Goal: Information Seeking & Learning: Learn about a topic

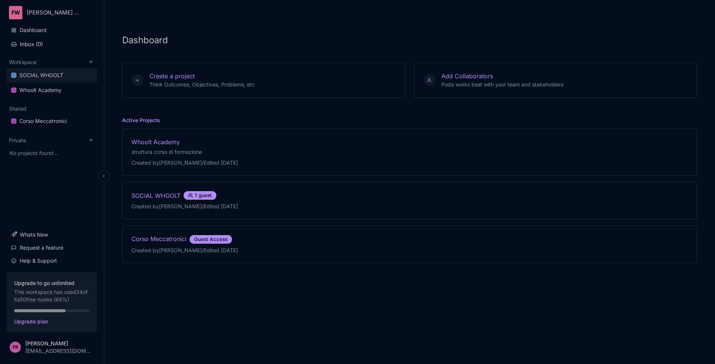
click at [60, 79] on div "SOCIAL WHOOLT" at bounding box center [41, 75] width 44 height 9
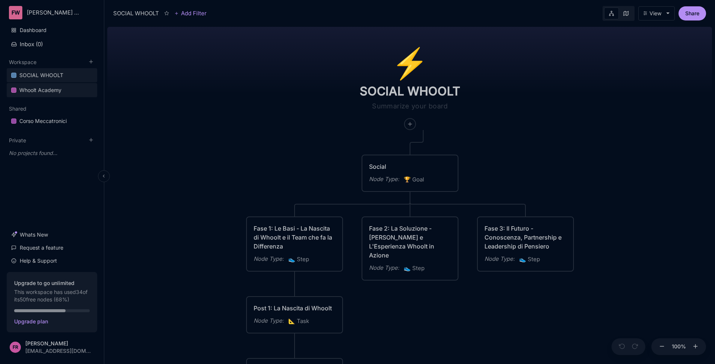
click at [58, 89] on div "Whoolt Academy" at bounding box center [40, 90] width 42 height 9
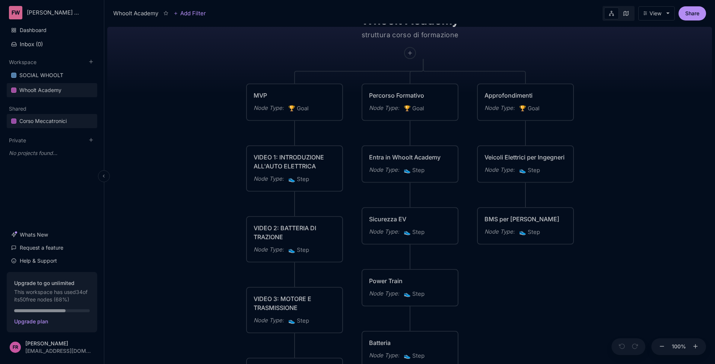
click at [41, 125] on link "Corso Meccatronici" at bounding box center [52, 121] width 90 height 14
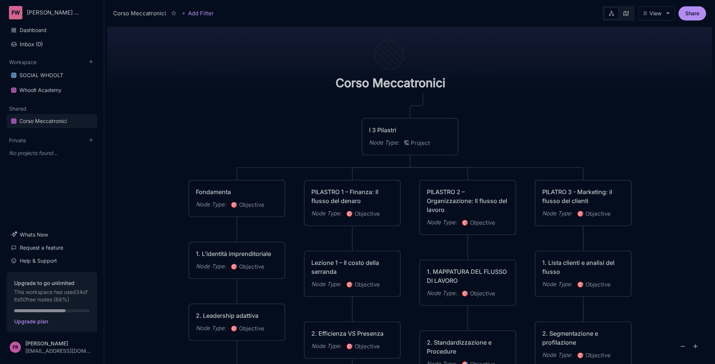
click at [624, 15] on icon at bounding box center [625, 13] width 5 height 5
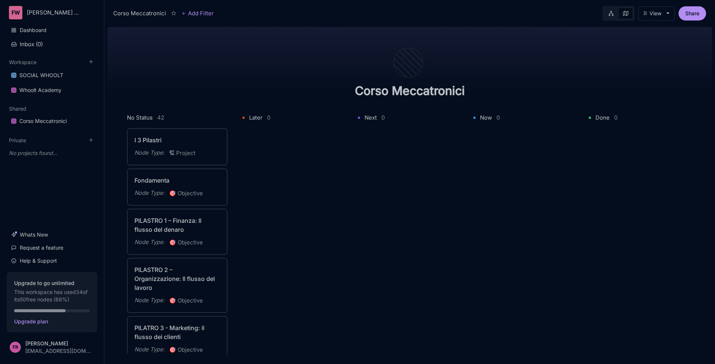
click at [613, 15] on icon at bounding box center [610, 13] width 5 height 5
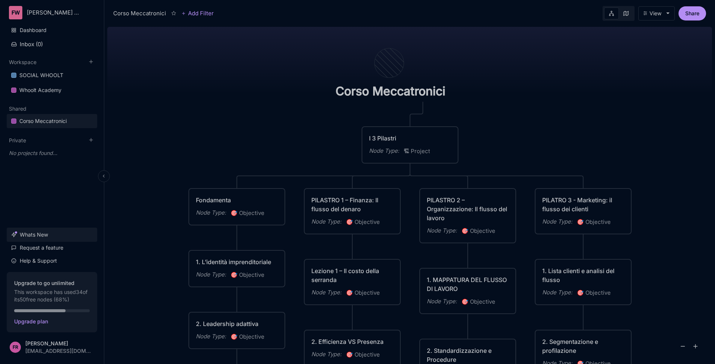
click at [48, 235] on link "Whats New" at bounding box center [52, 234] width 90 height 14
click at [57, 235] on link "Whats New" at bounding box center [52, 234] width 90 height 14
click at [72, 38] on button "Inbox ( 0 )" at bounding box center [52, 44] width 90 height 13
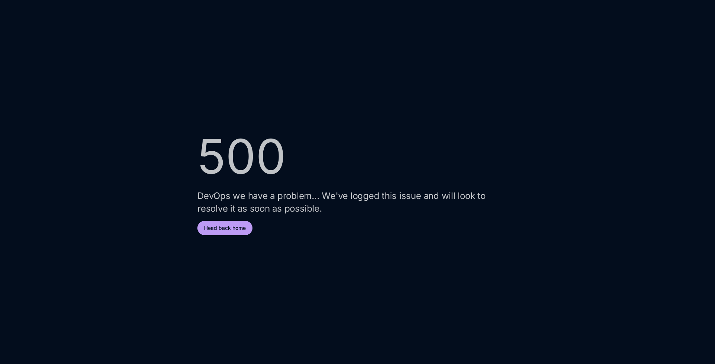
click at [205, 226] on button "Head back home" at bounding box center [224, 228] width 55 height 14
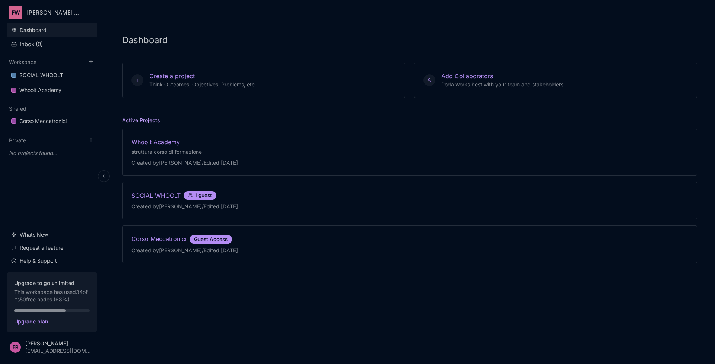
click at [66, 31] on link "Dashboard" at bounding box center [52, 30] width 90 height 14
click at [65, 39] on button "Inbox ( 0 )" at bounding box center [52, 44] width 90 height 13
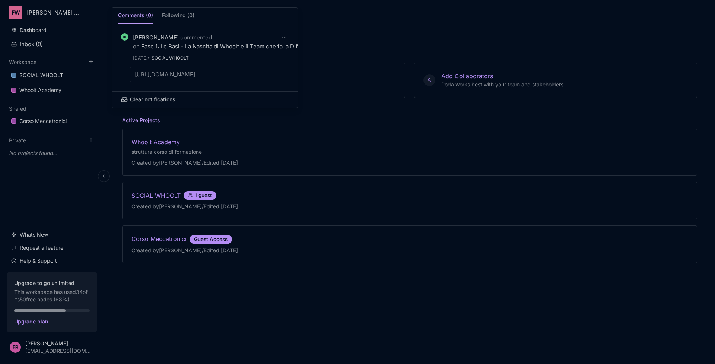
scroll to position [3, 0]
click at [335, 36] on div at bounding box center [357, 182] width 715 height 364
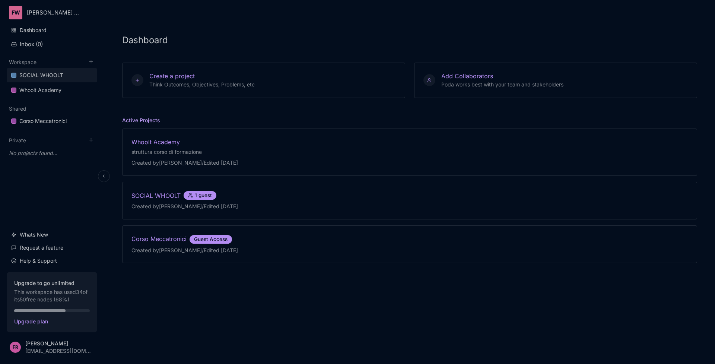
click at [58, 75] on div "SOCIAL WHOOLT" at bounding box center [41, 75] width 44 height 9
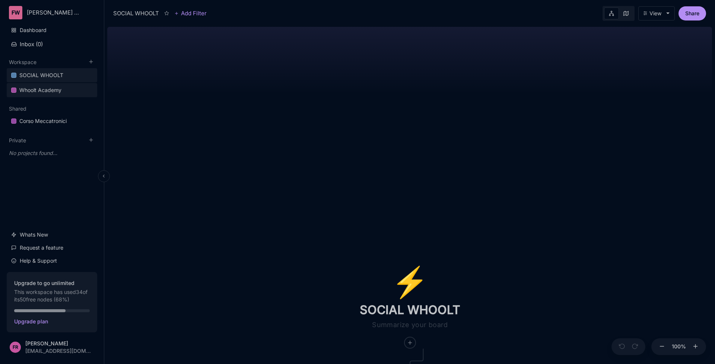
click at [74, 96] on link "Whoolt Academy" at bounding box center [52, 90] width 90 height 14
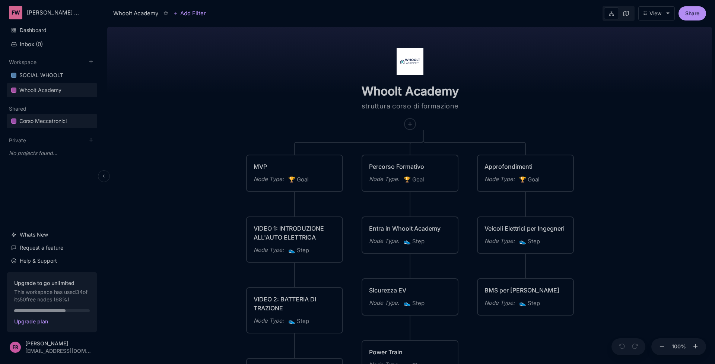
click at [69, 125] on link "Corso Meccatronici" at bounding box center [52, 121] width 90 height 14
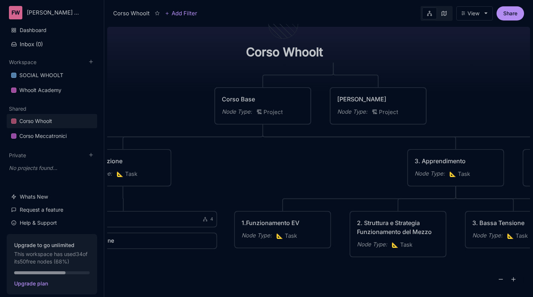
click at [496, 278] on div at bounding box center [507, 279] width 34 height 17
click at [499, 278] on icon at bounding box center [501, 279] width 7 height 7
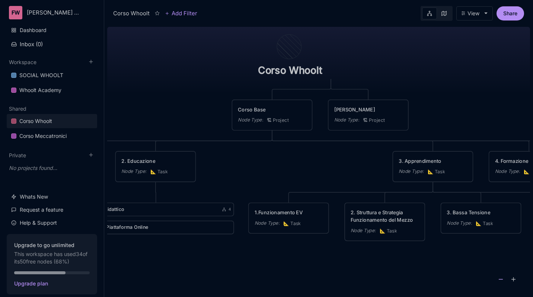
click at [499, 278] on icon at bounding box center [501, 279] width 7 height 7
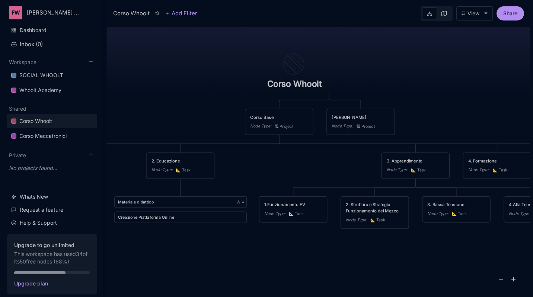
click at [499, 278] on icon at bounding box center [501, 279] width 7 height 7
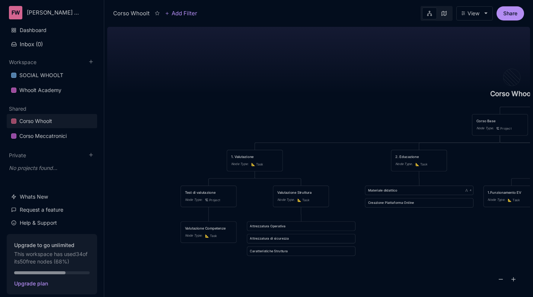
drag, startPoint x: 203, startPoint y: 232, endPoint x: 417, endPoint y: 227, distance: 213.8
click at [417, 227] on div "Corso Whoolt Corso Base Node Type : 🏗 Project Corso Avanzato Node Type : 🏗 Proj…" at bounding box center [318, 160] width 423 height 273
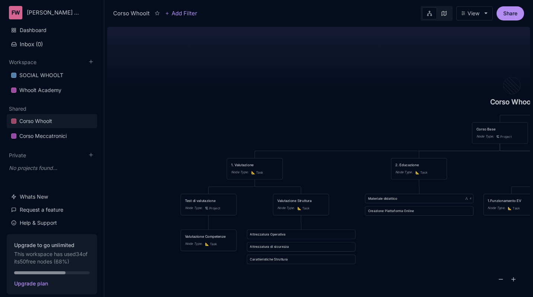
click at [214, 200] on div "Test di valutazione" at bounding box center [208, 200] width 47 height 5
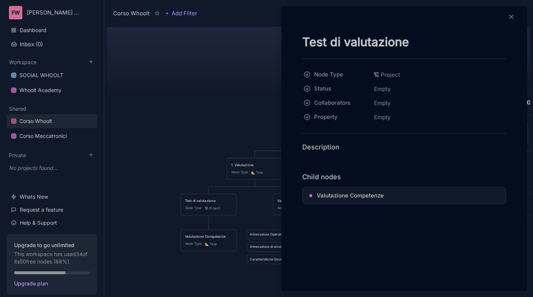
click at [348, 194] on span "Valutazione Competenze" at bounding box center [350, 195] width 67 height 9
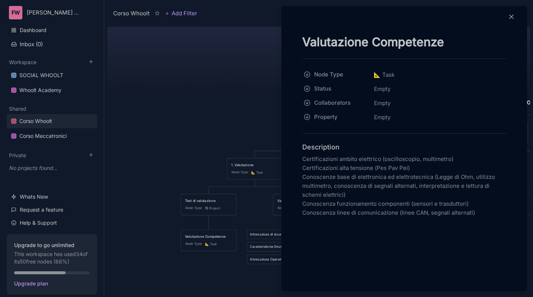
click at [512, 19] on icon at bounding box center [511, 16] width 7 height 7
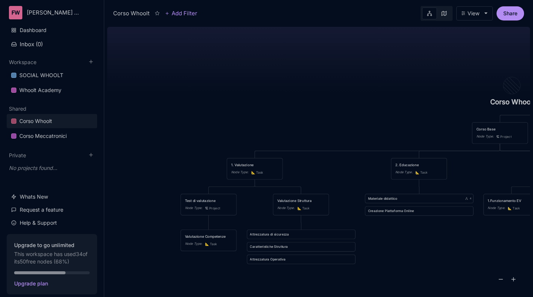
click at [258, 165] on div "1. Valutazione" at bounding box center [254, 164] width 47 height 5
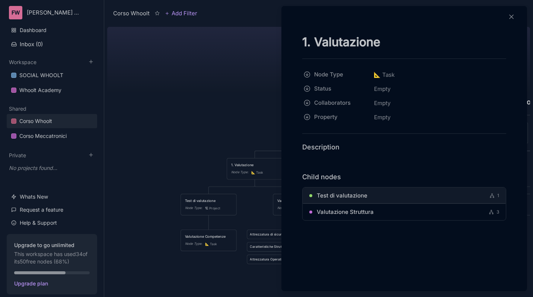
click at [364, 196] on span "Test di valutazione" at bounding box center [342, 195] width 51 height 9
click at [352, 195] on span "Valutazione Competenze" at bounding box center [350, 195] width 67 height 9
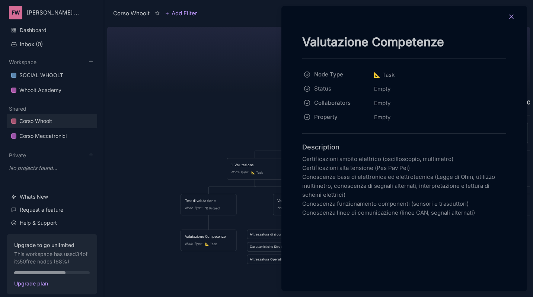
click at [507, 16] on button at bounding box center [511, 17] width 16 height 10
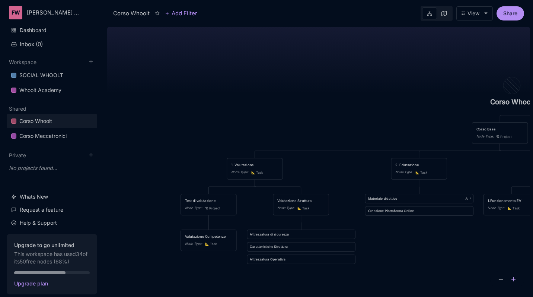
click at [514, 281] on icon at bounding box center [513, 279] width 7 height 7
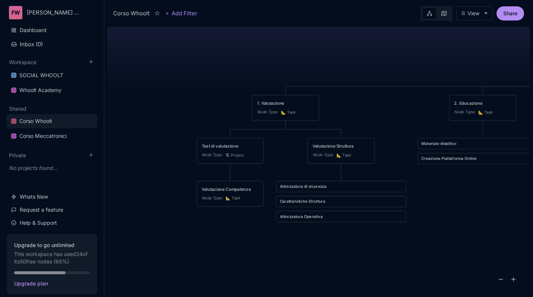
drag, startPoint x: 306, startPoint y: 169, endPoint x: 340, endPoint y: 124, distance: 55.8
click at [340, 124] on div "Corso Whoolt Corso Base Node Type : 🏗 Project Corso Avanzato Node Type : 🏗 Proj…" at bounding box center [318, 160] width 423 height 273
click at [322, 143] on div "Valutazione Struttura" at bounding box center [341, 146] width 57 height 6
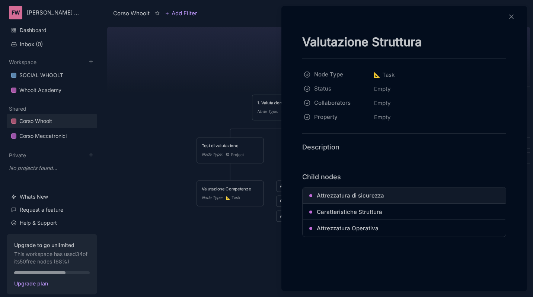
click at [355, 199] on span "Attrezzatura di sicurezza" at bounding box center [350, 195] width 67 height 9
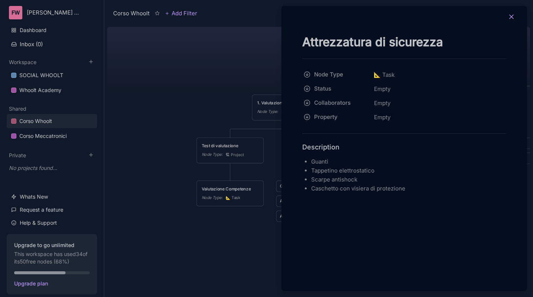
click at [510, 20] on icon at bounding box center [511, 16] width 7 height 7
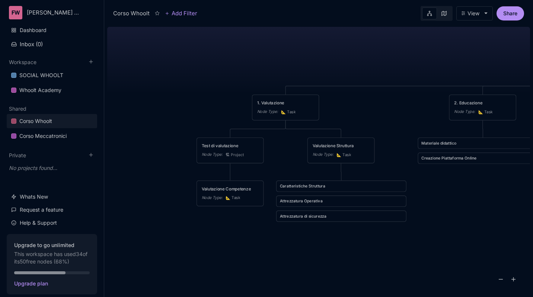
click at [344, 148] on div "Valutazione Struttura" at bounding box center [341, 146] width 57 height 6
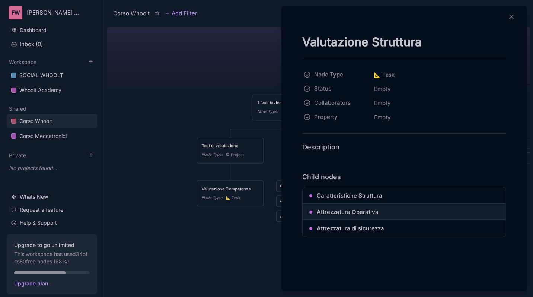
click at [381, 209] on link "Attrezzatura Operativa" at bounding box center [408, 211] width 182 height 9
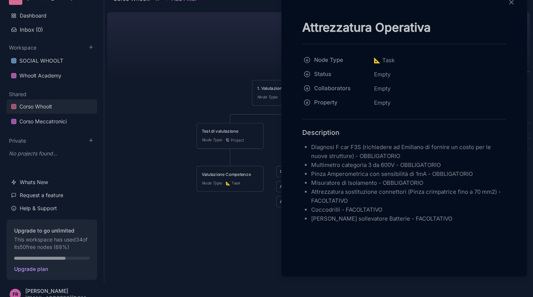
scroll to position [23, 0]
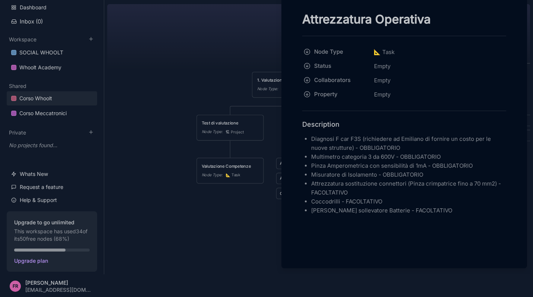
click at [259, 57] on div at bounding box center [266, 148] width 533 height 297
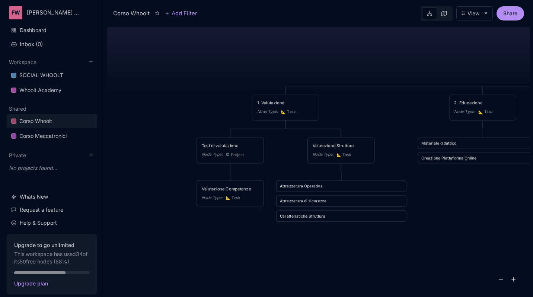
click at [286, 104] on div "1. Valutazione" at bounding box center [285, 103] width 57 height 6
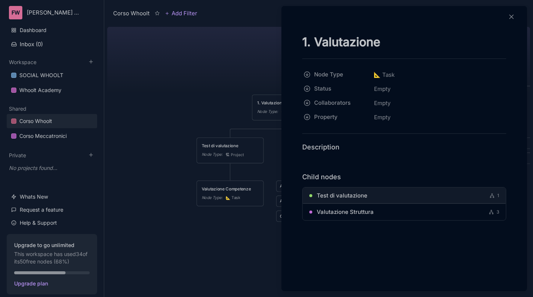
click at [351, 198] on span "Test di valutazione" at bounding box center [342, 195] width 51 height 9
click at [344, 192] on span "Valutazione Competenze" at bounding box center [350, 195] width 67 height 9
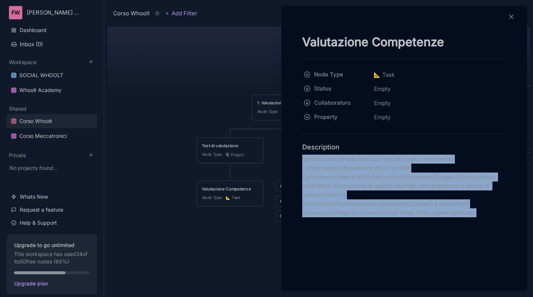
drag, startPoint x: 302, startPoint y: 157, endPoint x: 473, endPoint y: 222, distance: 183.2
click at [473, 222] on div "Valutazione Competenze Node Type 📐 Task Status Empty Collaborators Empty Proper…" at bounding box center [404, 143] width 240 height 218
copy p "Certificazioni ambito elettrico (oscilloscopio, multimetro) Certificazioni alta…"
click at [510, 17] on icon at bounding box center [511, 16] width 7 height 7
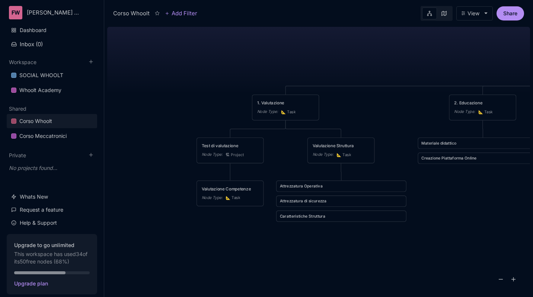
click at [280, 105] on div "1. Valutazione" at bounding box center [285, 103] width 57 height 6
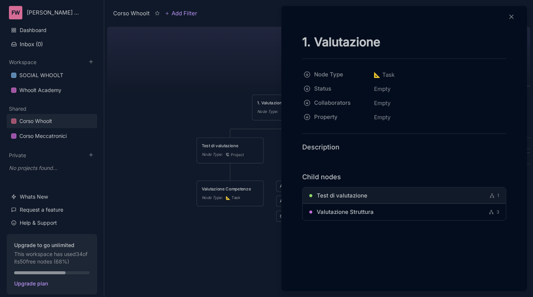
click at [344, 199] on span "Test di valutazione" at bounding box center [342, 195] width 51 height 9
click at [341, 193] on span "Valutazione Competenze" at bounding box center [350, 195] width 67 height 9
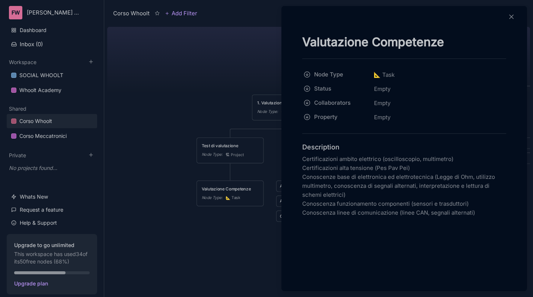
click at [512, 17] on line at bounding box center [512, 17] width 4 height 4
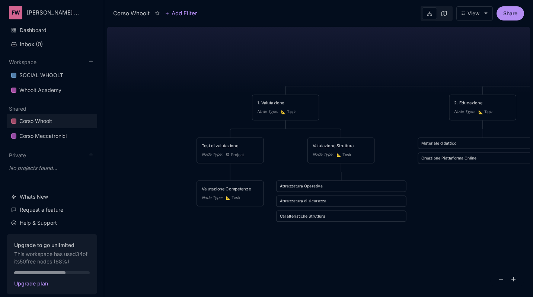
click at [284, 100] on div "1. Valutazione" at bounding box center [285, 103] width 57 height 6
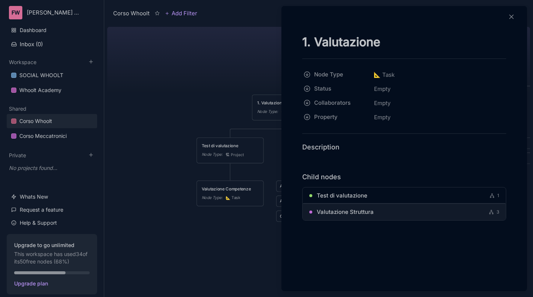
click at [338, 208] on span "Valutazione Struttura" at bounding box center [345, 211] width 57 height 9
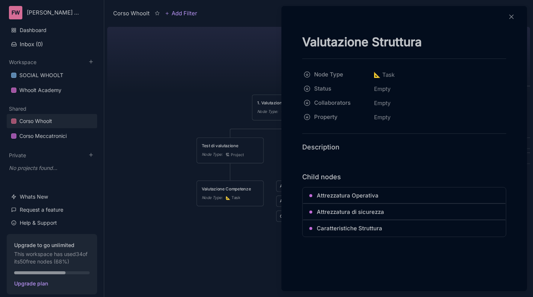
click at [327, 195] on span "Attrezzatura Operativa" at bounding box center [348, 195] width 62 height 9
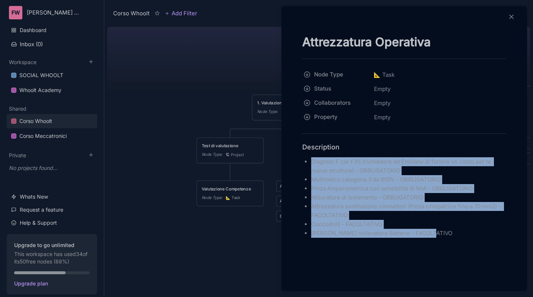
drag, startPoint x: 309, startPoint y: 160, endPoint x: 431, endPoint y: 240, distance: 145.5
click at [431, 240] on div "Attrezzatura Operativa Node Type 📐 Task Status Empty Collaborators Empty Proper…" at bounding box center [404, 149] width 240 height 230
copy ul "Diagnosi F car F3S (richiedere ad Emiliano di fornire un costo per le nuove str…"
click at [511, 19] on icon at bounding box center [511, 16] width 7 height 7
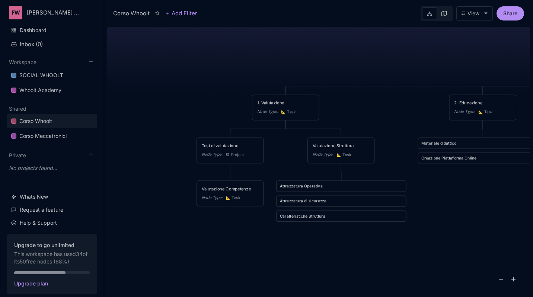
click at [281, 100] on div "1. Valutazione" at bounding box center [285, 103] width 57 height 6
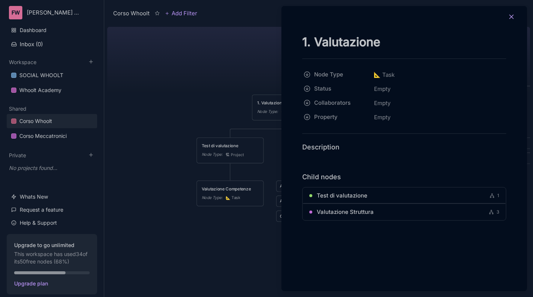
click at [515, 17] on icon at bounding box center [511, 16] width 7 height 7
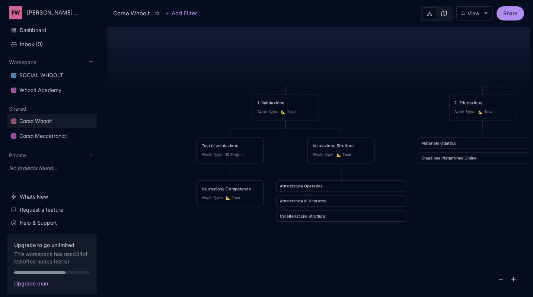
click at [336, 150] on div "Valutazione Struttura Node Type : 📐 Task" at bounding box center [341, 151] width 57 height 16
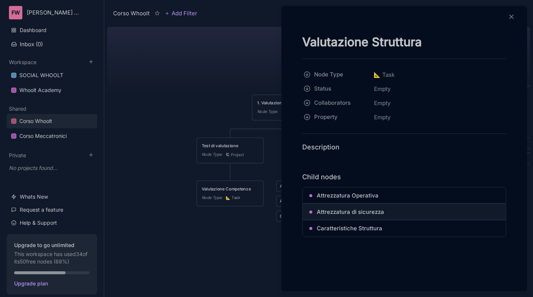
click at [340, 213] on span "Attrezzatura di sicurezza" at bounding box center [350, 211] width 67 height 9
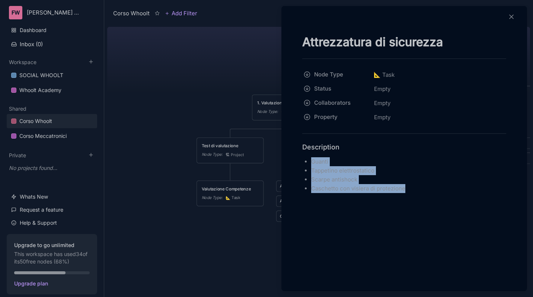
drag, startPoint x: 406, startPoint y: 188, endPoint x: 312, endPoint y: 160, distance: 98.1
click at [312, 160] on ul "Guanti Tappetino elettrostatico Scarpe antishock Caschetto con visiera di prote…" at bounding box center [404, 175] width 204 height 36
copy ul "Guanti Tappetino elettrostatico Scarpe antishock Caschetto con visiera di prote…"
click at [508, 16] on icon at bounding box center [511, 16] width 7 height 7
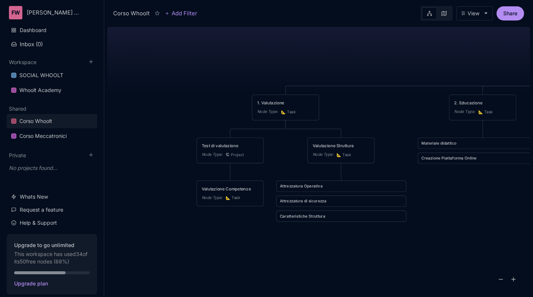
click at [353, 146] on div "Valutazione Struttura" at bounding box center [341, 146] width 57 height 6
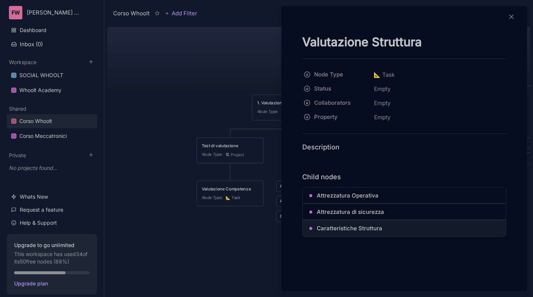
click at [368, 226] on span "Caratteristiche Struttura" at bounding box center [350, 228] width 66 height 9
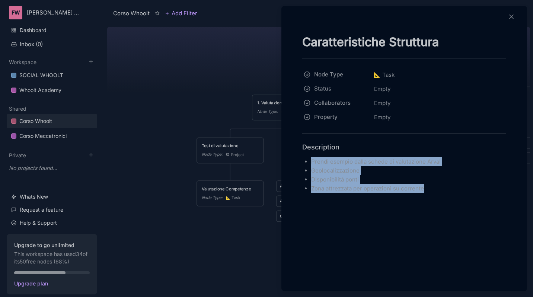
drag, startPoint x: 313, startPoint y: 160, endPoint x: 439, endPoint y: 193, distance: 130.7
click at [439, 193] on div "Caratteristiche Struttura Node Type 📐 Task Status Empty Collaborators Empty Pro…" at bounding box center [404, 126] width 240 height 185
copy ul "Prendi esempio dalla schede di valutazione Arval Geolocalizzazione Disponibilit…"
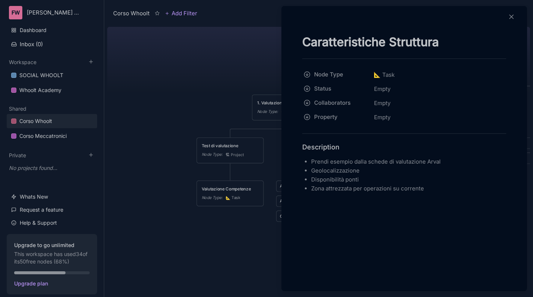
click at [248, 97] on div at bounding box center [266, 148] width 533 height 297
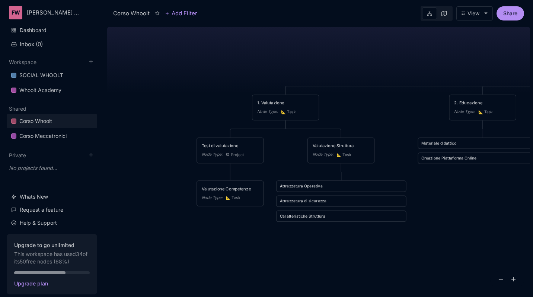
click at [252, 145] on div "Test di valutazione" at bounding box center [230, 146] width 57 height 6
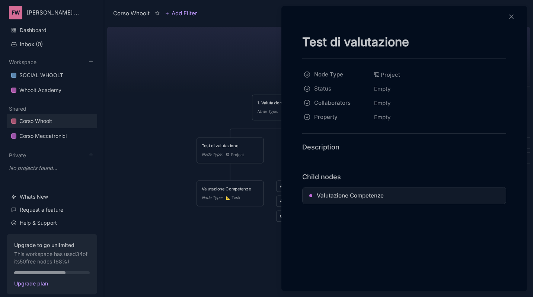
click at [336, 190] on div "Valutazione Competenze" at bounding box center [404, 195] width 203 height 16
click at [509, 17] on icon at bounding box center [511, 16] width 7 height 7
